Goal: Information Seeking & Learning: Learn about a topic

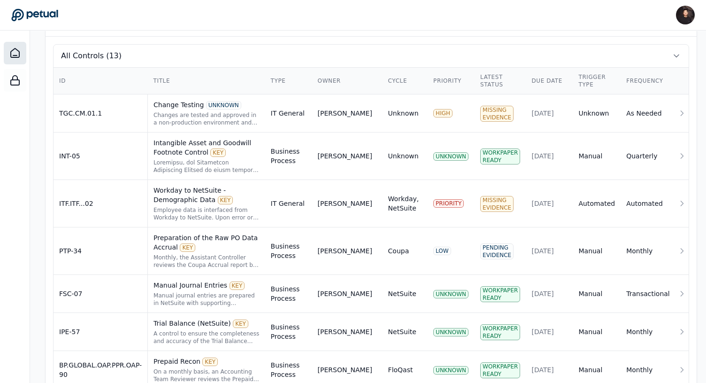
scroll to position [360, 0]
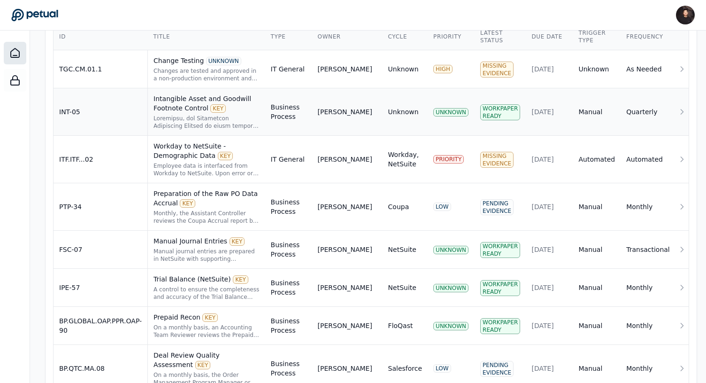
click at [231, 119] on div at bounding box center [207, 122] width 106 height 15
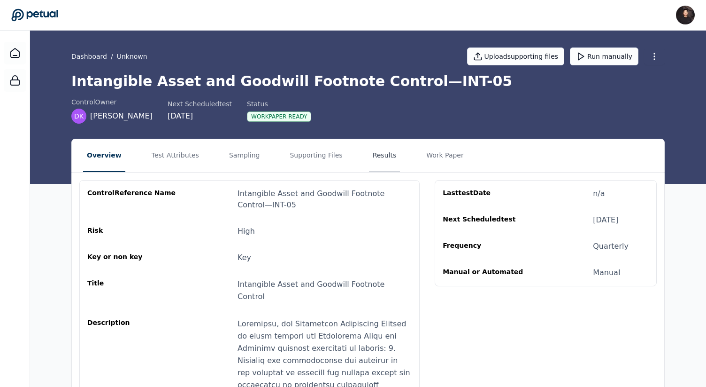
click at [369, 150] on button "Results" at bounding box center [384, 155] width 31 height 33
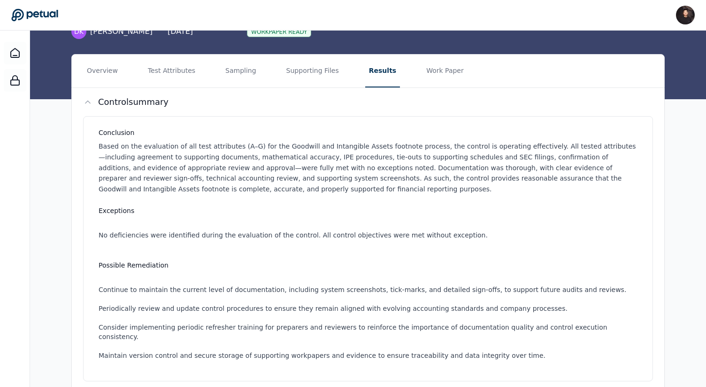
scroll to position [13, 0]
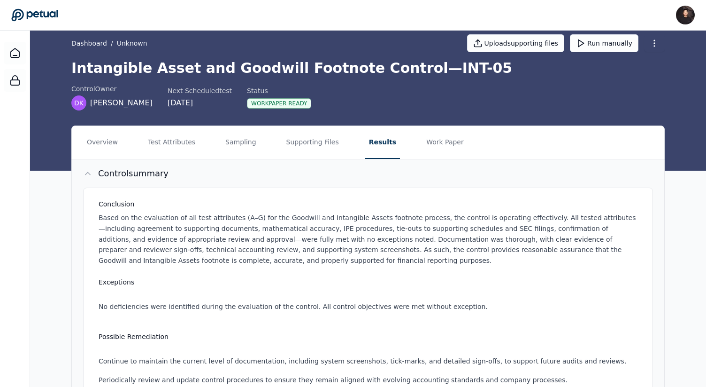
click at [320, 182] on button "Control summary" at bounding box center [368, 173] width 593 height 28
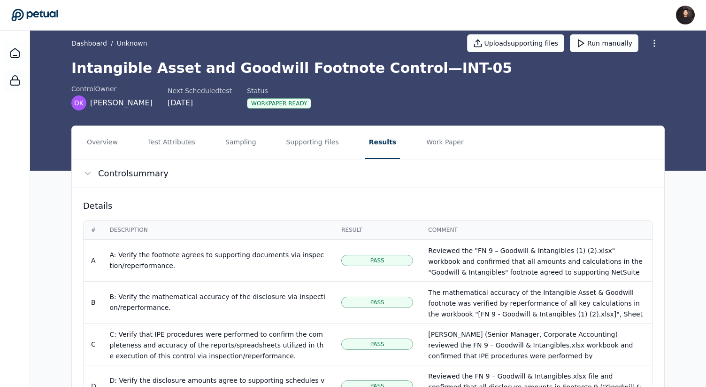
click at [241, 188] on div "Control summary Details # Description Result Comment A A: Verify the footnote a…" at bounding box center [368, 387] width 593 height 456
click at [227, 175] on button "Control summary" at bounding box center [368, 173] width 593 height 28
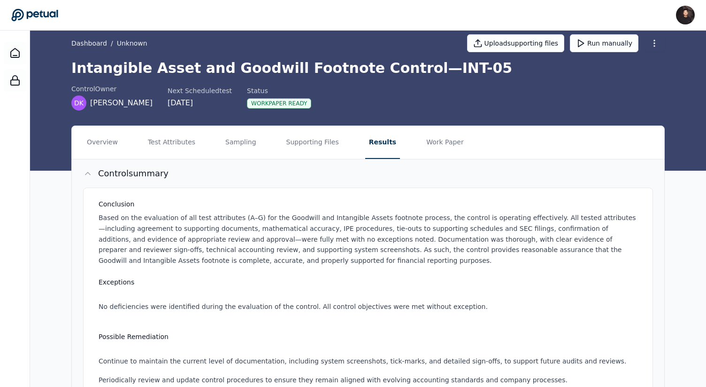
click at [227, 175] on button "Control summary" at bounding box center [368, 173] width 593 height 28
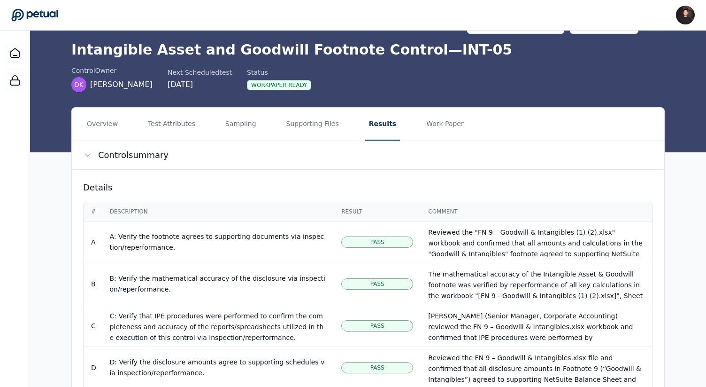
scroll to position [39, 0]
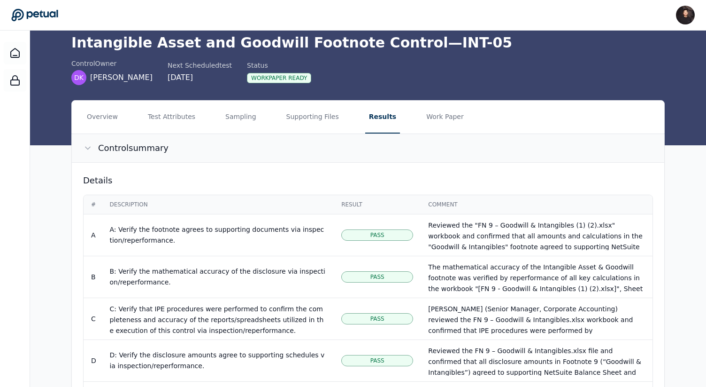
click at [203, 139] on button "Control summary" at bounding box center [368, 148] width 593 height 28
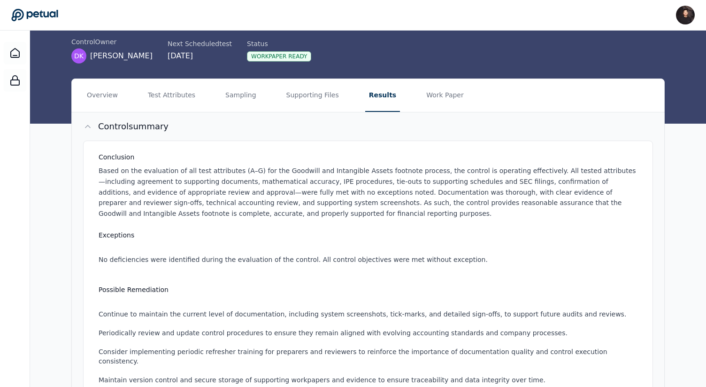
scroll to position [51, 0]
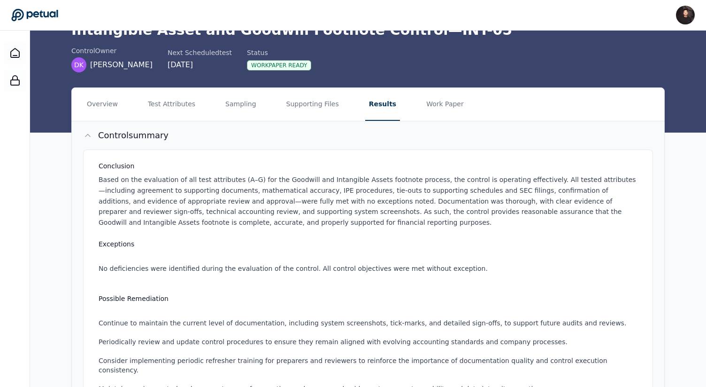
click at [250, 132] on button "Control summary" at bounding box center [368, 135] width 593 height 28
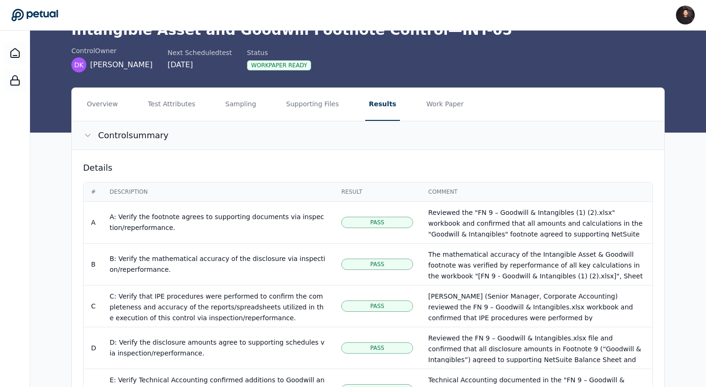
click at [250, 132] on button "Control summary" at bounding box center [368, 135] width 593 height 28
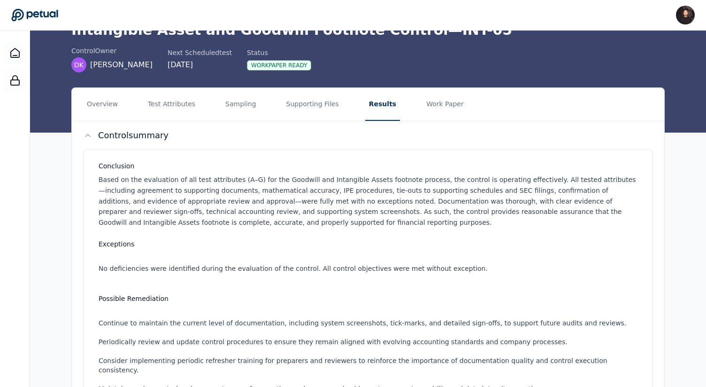
click at [48, 11] on icon at bounding box center [34, 14] width 47 height 13
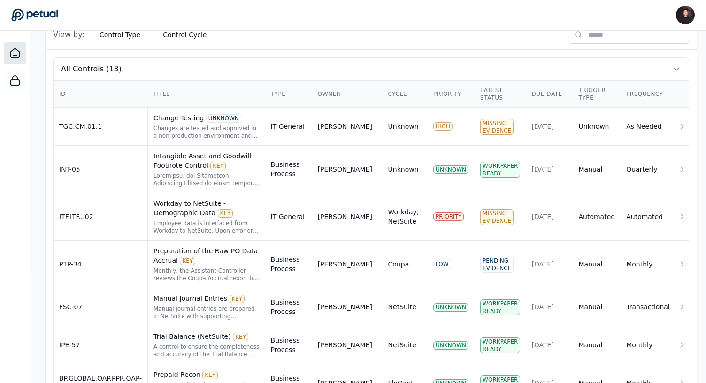
scroll to position [318, 0]
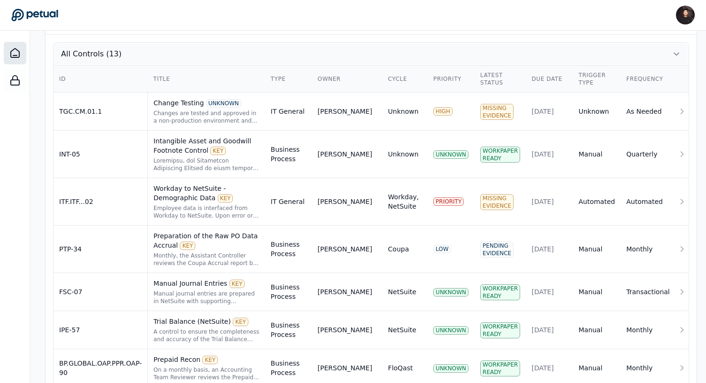
click at [299, 51] on button "All Controls (13)" at bounding box center [371, 54] width 635 height 23
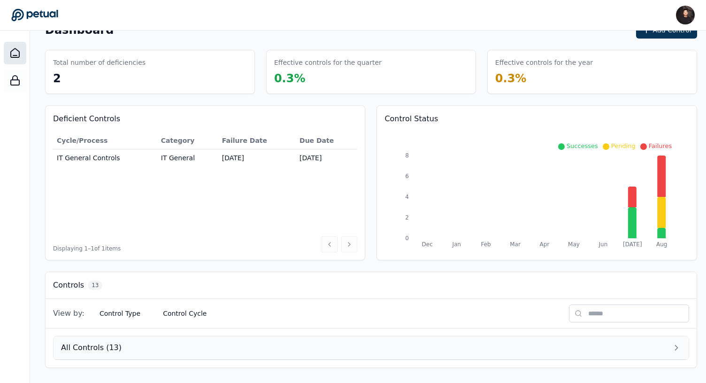
click at [205, 336] on button "All Controls (13)" at bounding box center [371, 347] width 635 height 23
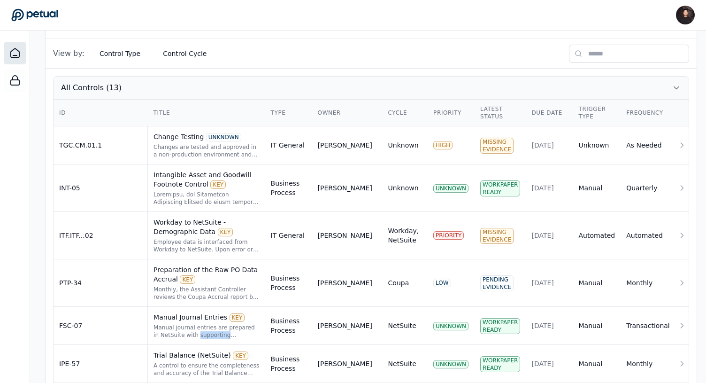
click at [205, 336] on div "Manual journal entries are prepared in NetSuite with supporting documentation i…" at bounding box center [207, 331] width 106 height 15
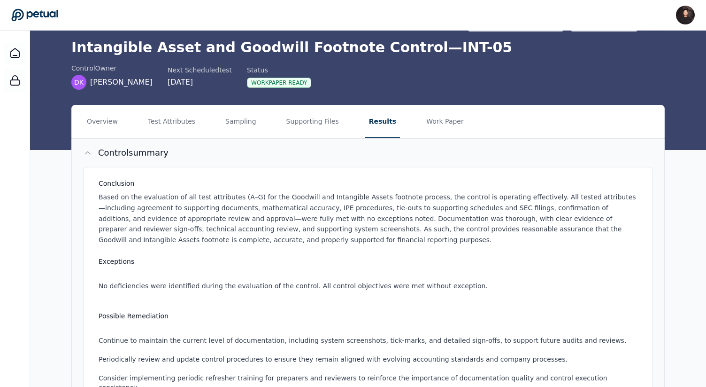
scroll to position [31, 0]
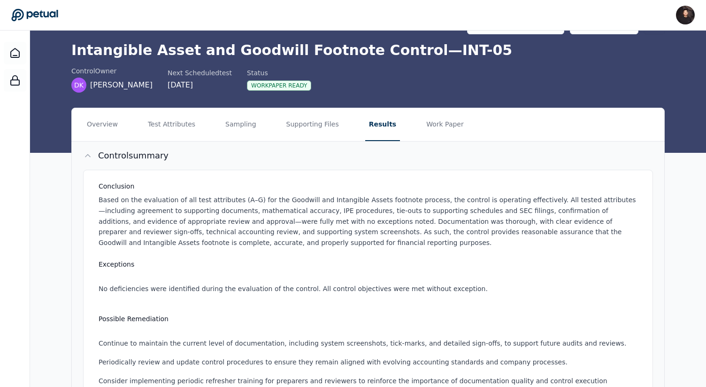
click at [238, 145] on button "Control summary" at bounding box center [368, 155] width 593 height 28
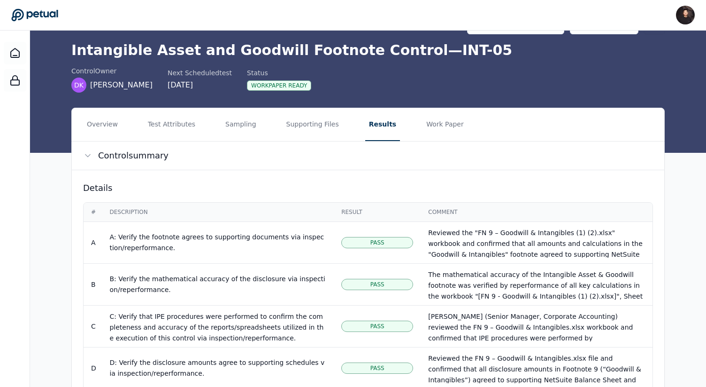
click at [198, 188] on h3 "Details" at bounding box center [368, 187] width 570 height 13
click at [201, 155] on button "Control summary" at bounding box center [368, 155] width 593 height 28
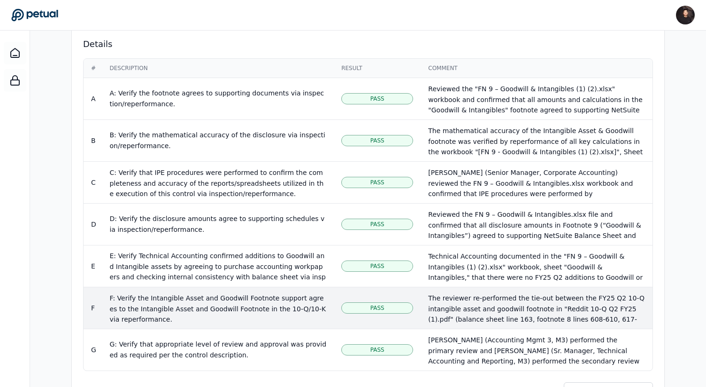
scroll to position [0, 0]
